Goal: Transaction & Acquisition: Purchase product/service

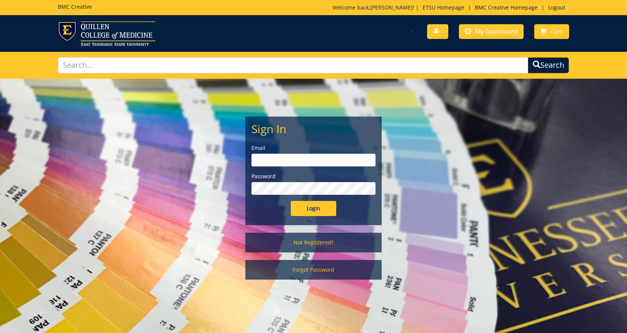
click at [312, 161] on input "email" at bounding box center [313, 160] width 124 height 13
type input "carterka3@etsu.edu"
click at [318, 210] on input "Login" at bounding box center [313, 208] width 45 height 15
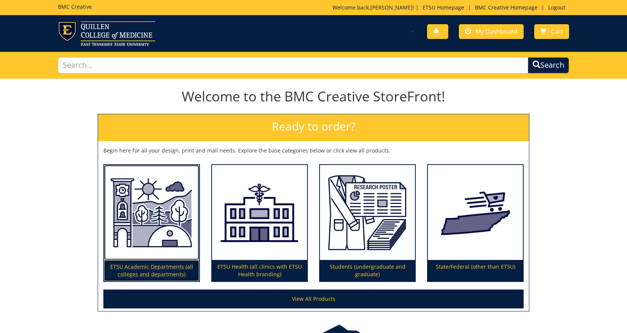
click at [132, 232] on img at bounding box center [151, 212] width 95 height 95
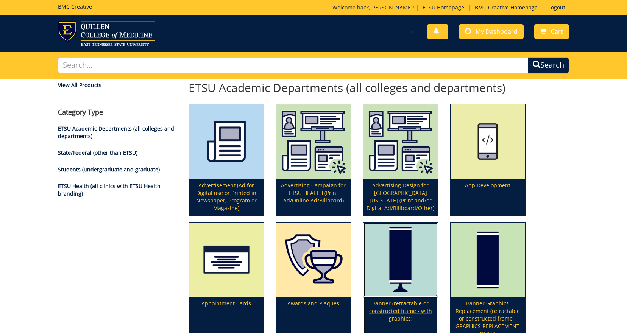
click at [382, 298] on p "Banner (retractable or constructed frame - with graphics)" at bounding box center [400, 319] width 74 height 44
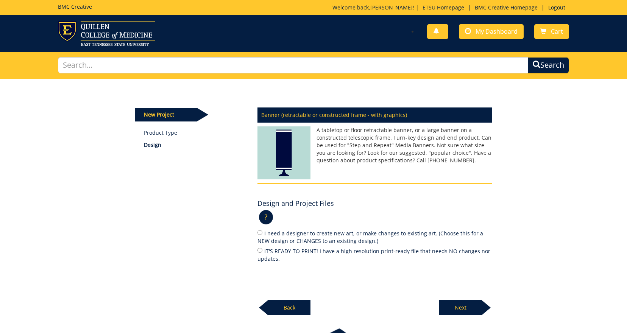
click at [271, 249] on label "IT'S READY TO PRINT! I have a high resolution print-ready file that needs NO ch…" at bounding box center [374, 255] width 235 height 16
click at [262, 249] on input "IT'S READY TO PRINT! I have a high resolution print-ready file that needs NO ch…" at bounding box center [259, 250] width 5 height 5
radio input "true"
click at [464, 302] on p "Next" at bounding box center [460, 307] width 42 height 15
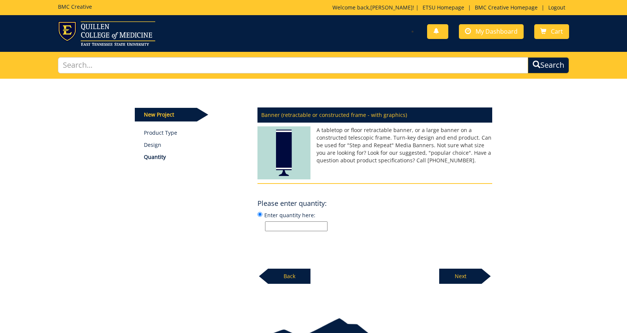
click at [283, 226] on input "Enter quantity here:" at bounding box center [296, 226] width 62 height 10
type input "1"
click at [381, 237] on div "Banner (retractable or constructed frame - with graphics) A tabletop or floor r…" at bounding box center [375, 193] width 246 height 181
click at [452, 277] on p "Next" at bounding box center [460, 276] width 42 height 15
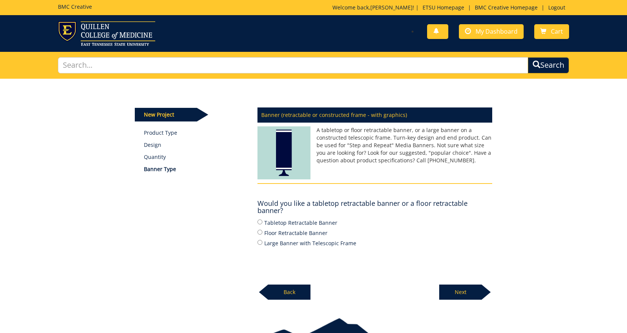
click at [285, 221] on label "Tabletop Retractable Banner" at bounding box center [374, 222] width 235 height 8
click at [262, 221] on input "Tabletop Retractable Banner" at bounding box center [259, 222] width 5 height 5
radio input "true"
click at [460, 291] on p "Next" at bounding box center [460, 292] width 42 height 15
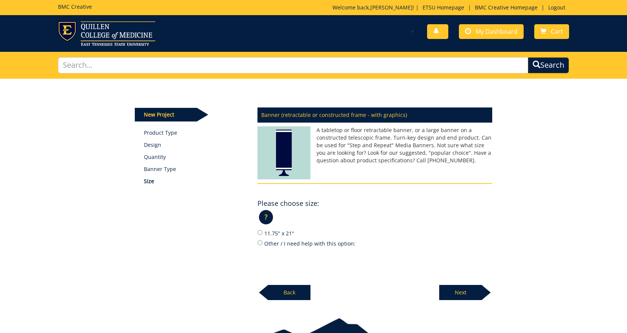
click at [282, 234] on label "11.75" x 21"" at bounding box center [374, 233] width 235 height 8
click at [262, 234] on input "11.75" x 21"" at bounding box center [259, 232] width 5 height 5
radio input "true"
click at [464, 290] on p "Next" at bounding box center [460, 292] width 42 height 15
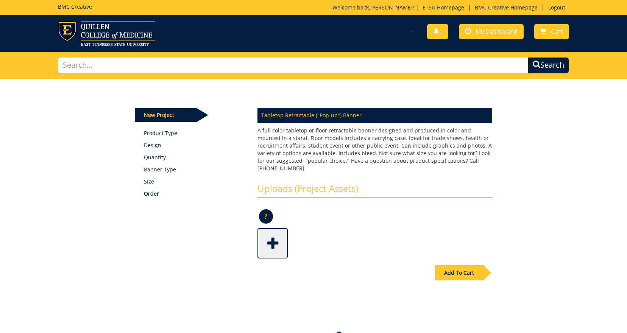
click at [276, 234] on span at bounding box center [273, 242] width 30 height 26
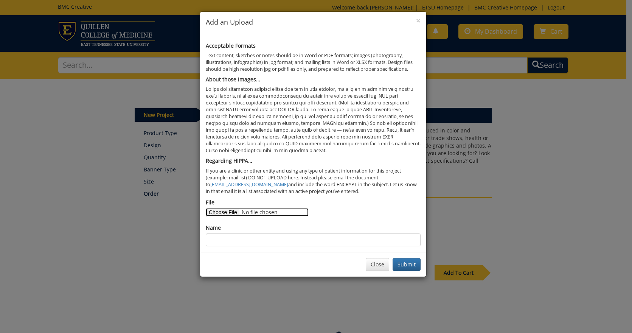
click at [224, 214] on input "File" at bounding box center [257, 212] width 103 height 8
type input "C:\fakepath\One Health - Table Banner.pdf"
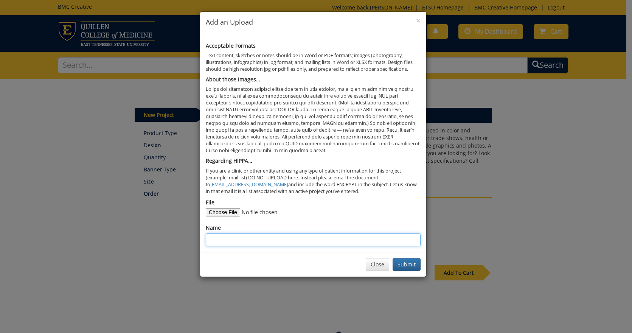
click at [224, 242] on input "Name" at bounding box center [313, 240] width 215 height 13
type input "One Health Tabletop Banner F25"
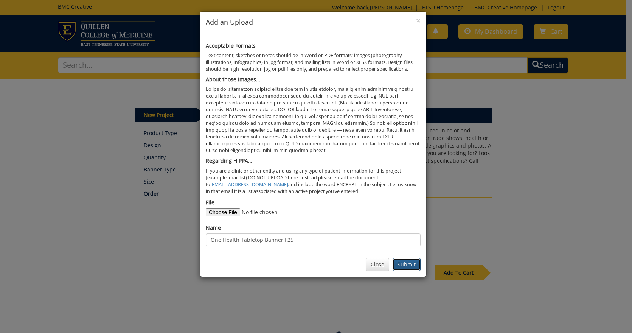
click at [406, 263] on button "Submit" at bounding box center [407, 264] width 28 height 13
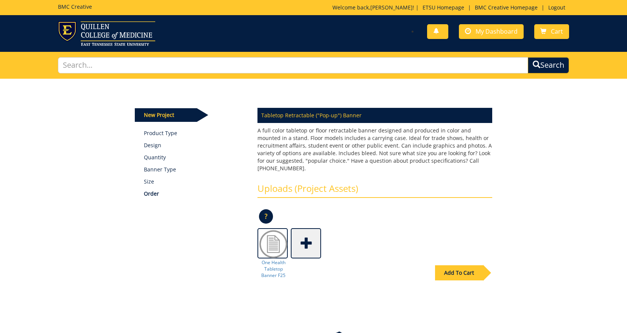
click at [461, 269] on div "Add To Cart" at bounding box center [459, 272] width 48 height 15
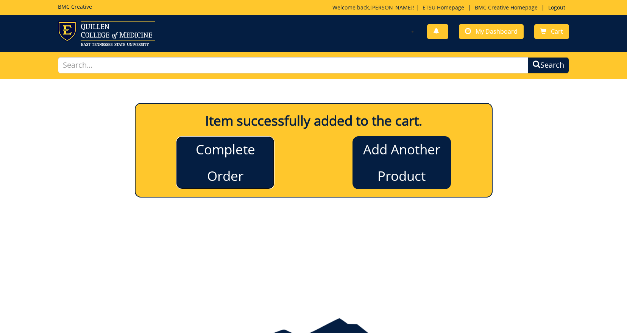
click at [237, 169] on link "Complete Order" at bounding box center [225, 162] width 98 height 53
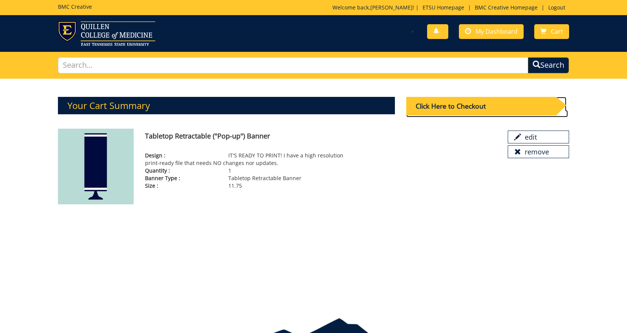
click at [476, 108] on div "Click Here to Checkout" at bounding box center [480, 106] width 149 height 19
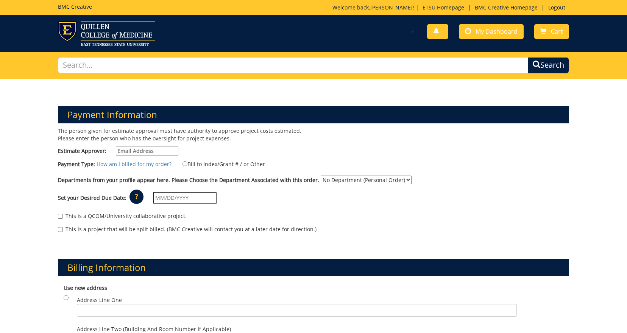
click at [125, 148] on input "Estimate Approver:" at bounding box center [147, 151] width 62 height 10
type input "[EMAIL_ADDRESS][DOMAIN_NAME]"
click at [182, 164] on input "Bill to Index/Grant # / or Other" at bounding box center [184, 163] width 5 height 5
radio input "true"
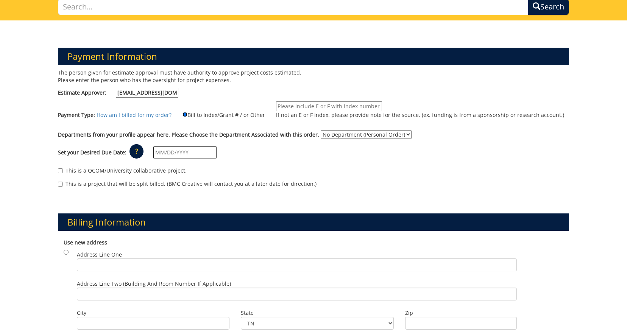
scroll to position [43, 0]
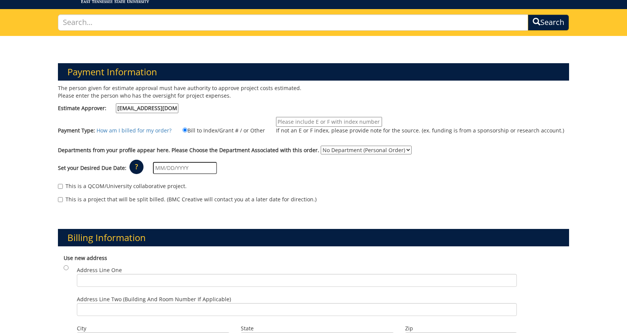
click at [286, 120] on input "If not an E or F index, please provide note for the source. (ex. funding is fro…" at bounding box center [329, 122] width 106 height 10
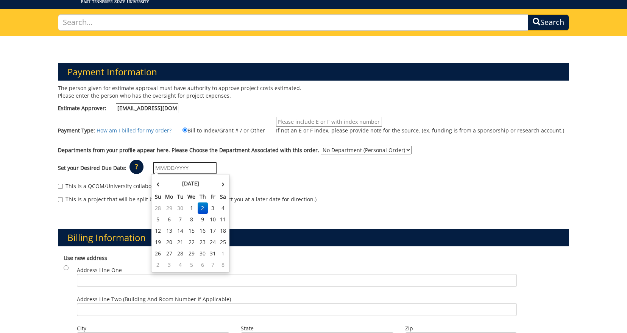
click at [204, 165] on input "text" at bounding box center [185, 168] width 64 height 12
click at [169, 179] on th "October 2025" at bounding box center [190, 183] width 55 height 15
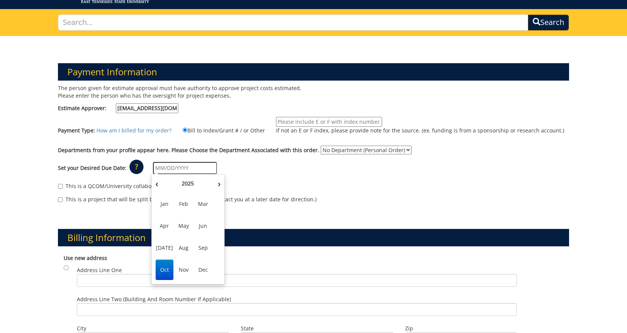
click at [165, 269] on span "Oct" at bounding box center [165, 270] width 18 height 20
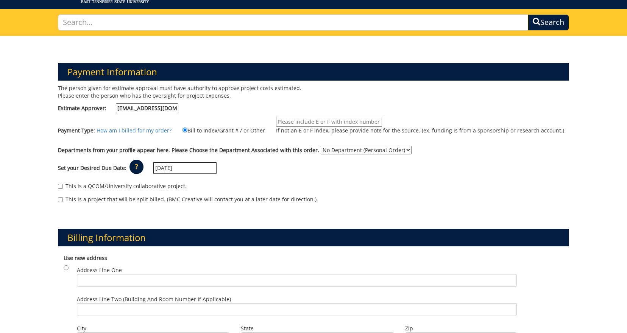
click at [188, 169] on input "10/01/2025" at bounding box center [185, 168] width 64 height 12
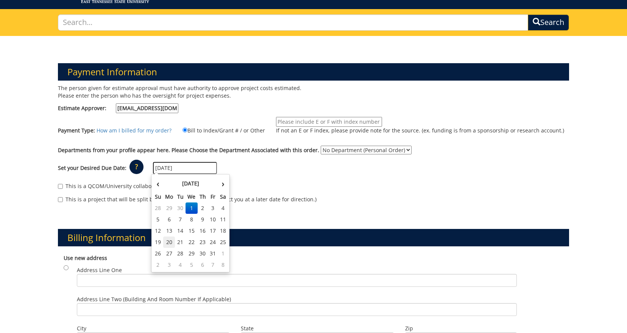
click at [168, 242] on td "20" at bounding box center [169, 242] width 12 height 11
type input "[DATE]"
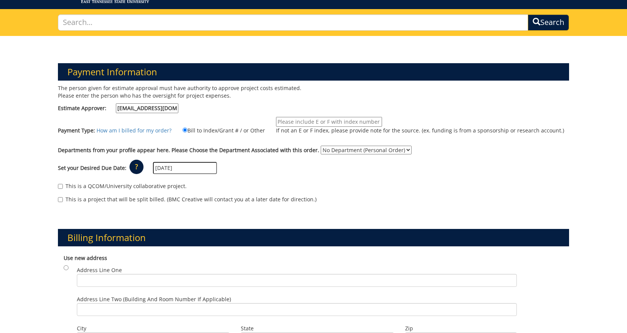
click at [297, 176] on div "Set your Desired Due Date: ? × How long will my project take to finish? : Pleas…" at bounding box center [313, 168] width 522 height 21
click at [328, 150] on select "No Department (Personal Order) Information Technology (ITS)" at bounding box center [366, 150] width 91 height 9
select select "100"
click at [321, 146] on select "No Department (Personal Order) Information Technology (ITS)" at bounding box center [366, 150] width 91 height 9
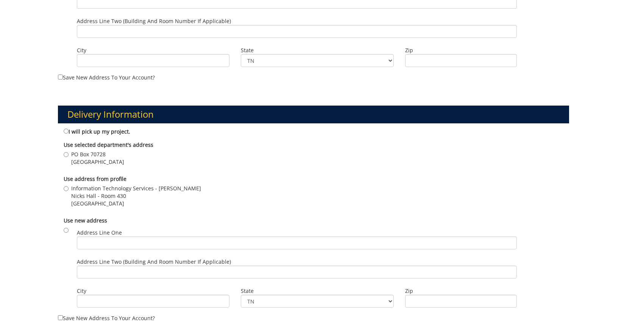
scroll to position [328, 0]
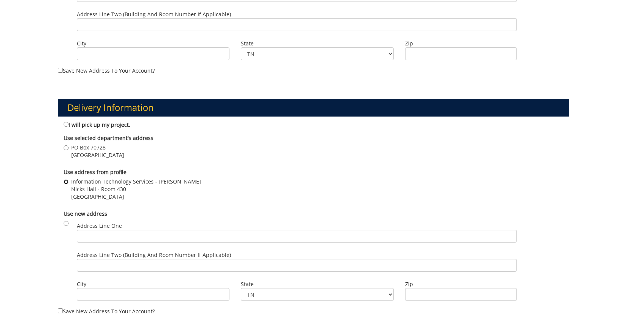
click at [66, 180] on input "Information Technology Services - Kristine Carter Nicks Hall - Room 430 Johnson…" at bounding box center [66, 181] width 5 height 5
radio input "true"
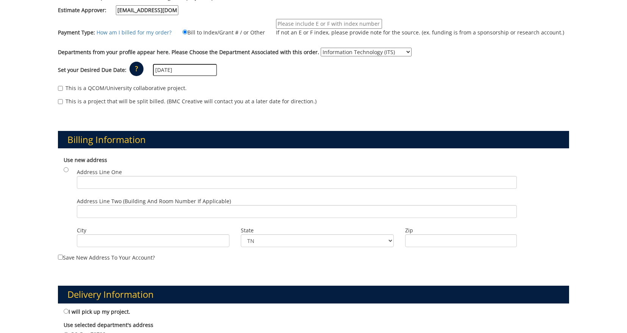
scroll to position [140, 0]
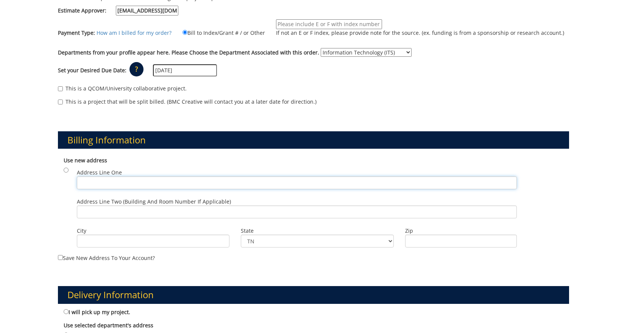
click at [187, 185] on input "Address Line One" at bounding box center [297, 182] width 440 height 13
click at [51, 189] on div "Payment Information The person given for estimate approval must have authority …" at bounding box center [313, 303] width 627 height 730
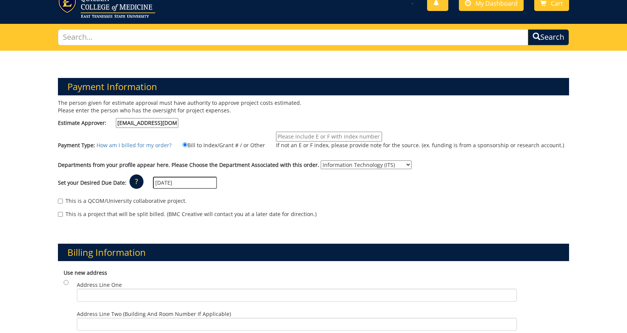
scroll to position [27, 0]
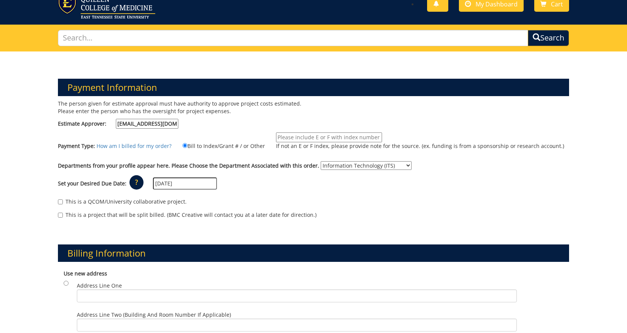
click at [361, 138] on input "If not an E or F index, please provide note for the source. (ex. funding is fro…" at bounding box center [329, 137] width 106 height 10
type input "10-21300-200102-120-75450-200-999-999-999-999-99"
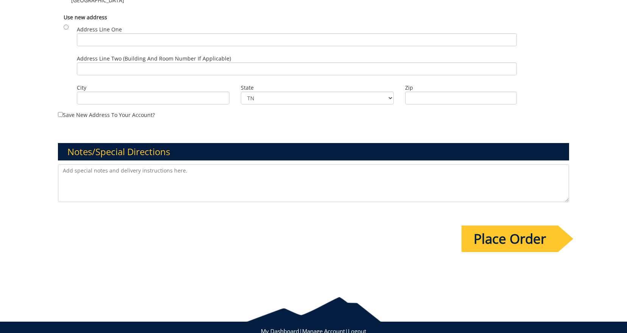
scroll to position [547, 0]
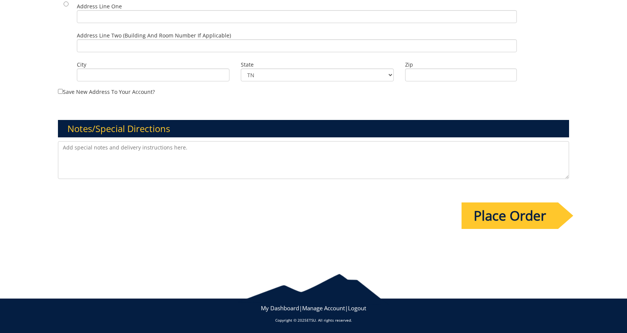
click at [506, 209] on input "Place Order" at bounding box center [509, 215] width 97 height 26
